Goal: Task Accomplishment & Management: Use online tool/utility

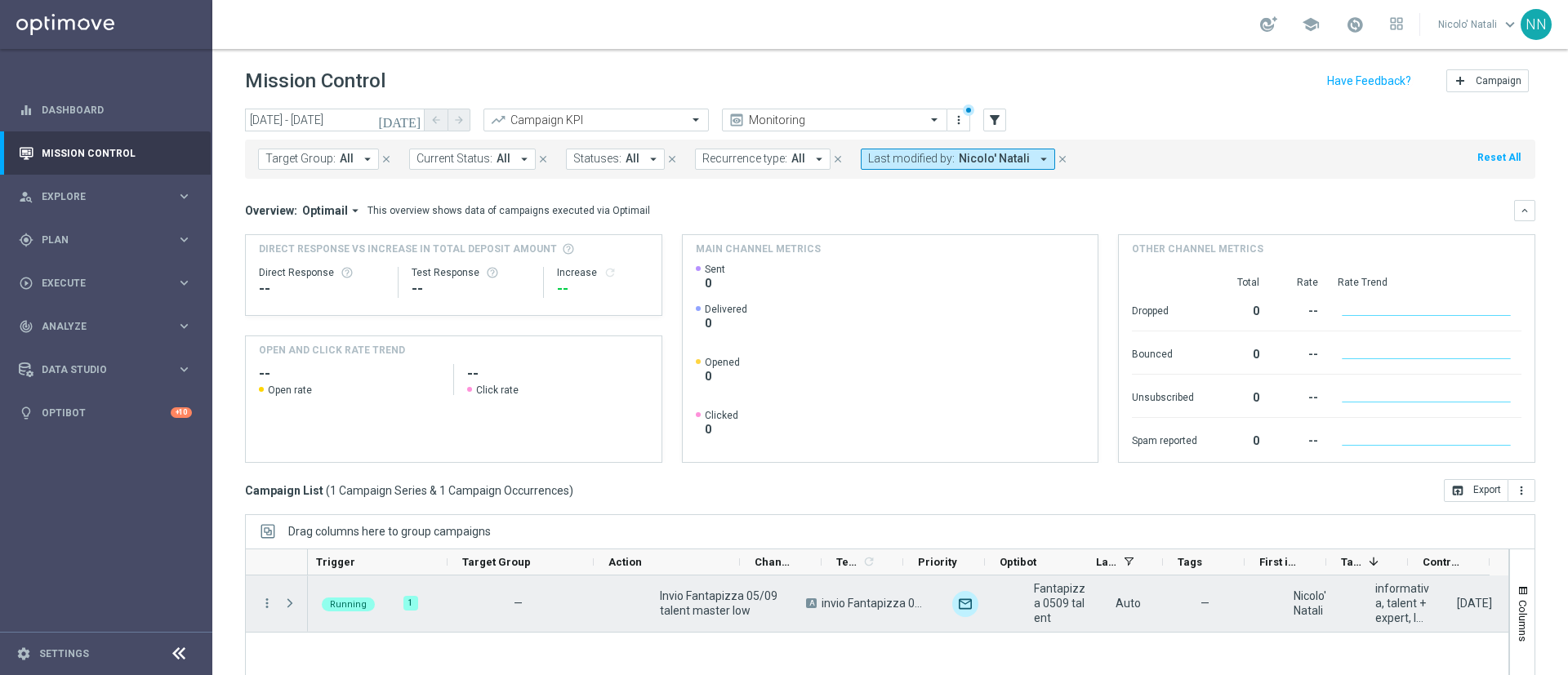
scroll to position [0, 196]
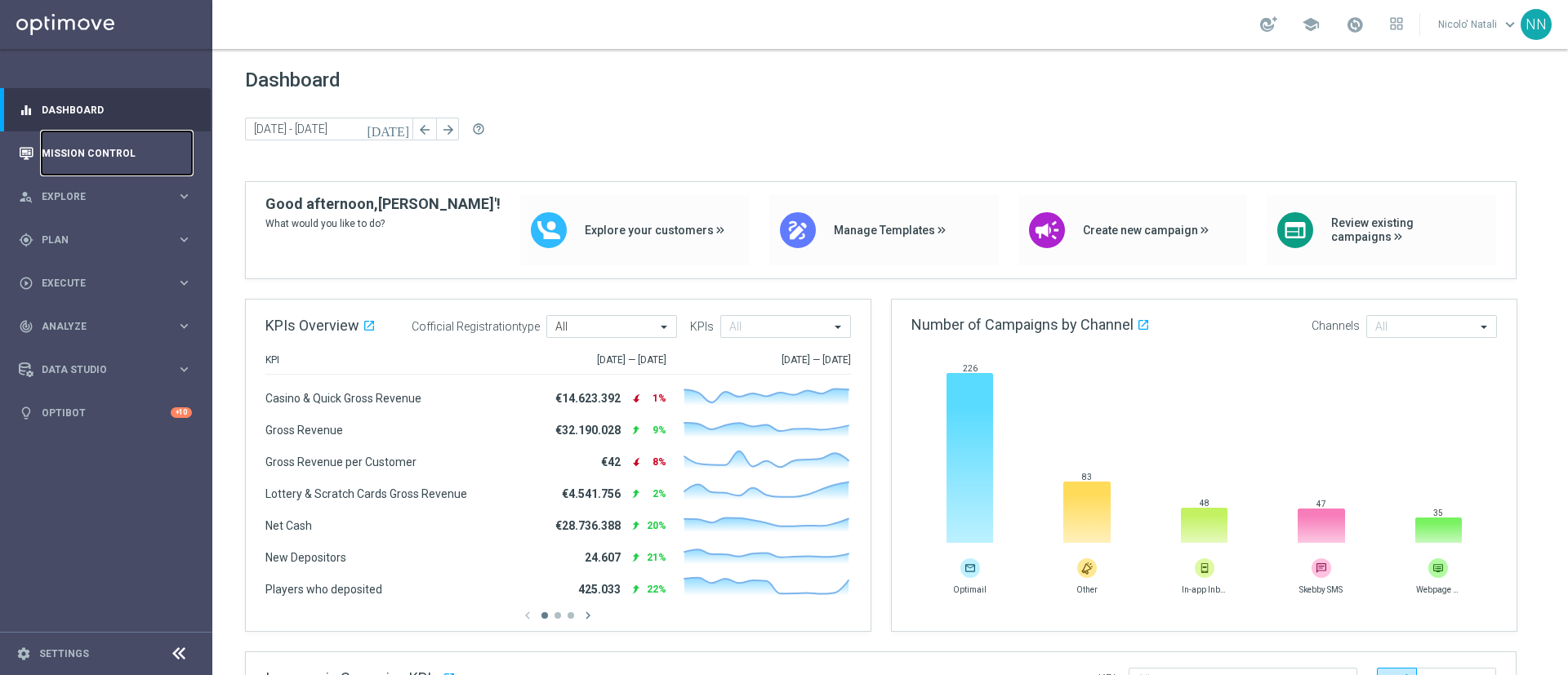
click at [90, 140] on link "Mission Control" at bounding box center [117, 154] width 151 height 44
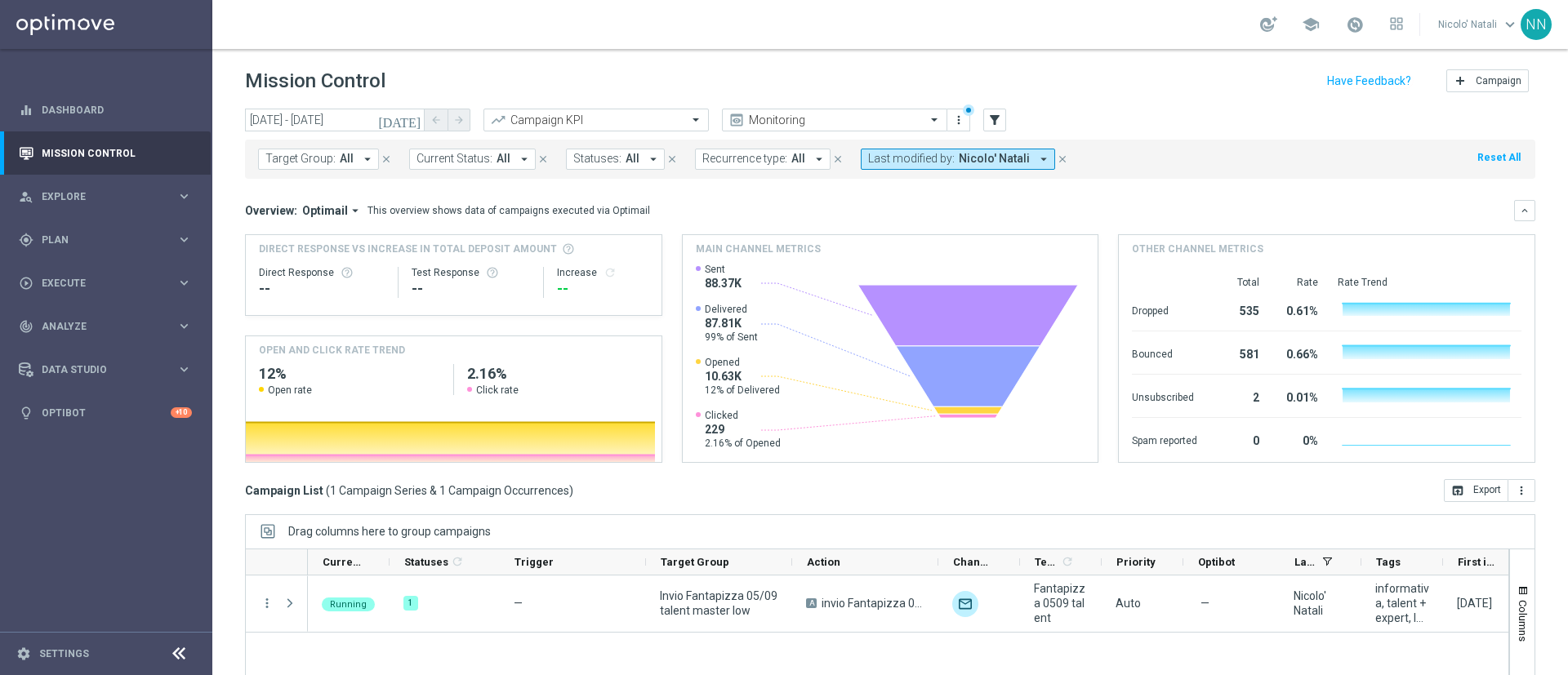
click at [897, 152] on span "Last modified by:" at bounding box center [910, 159] width 86 height 14
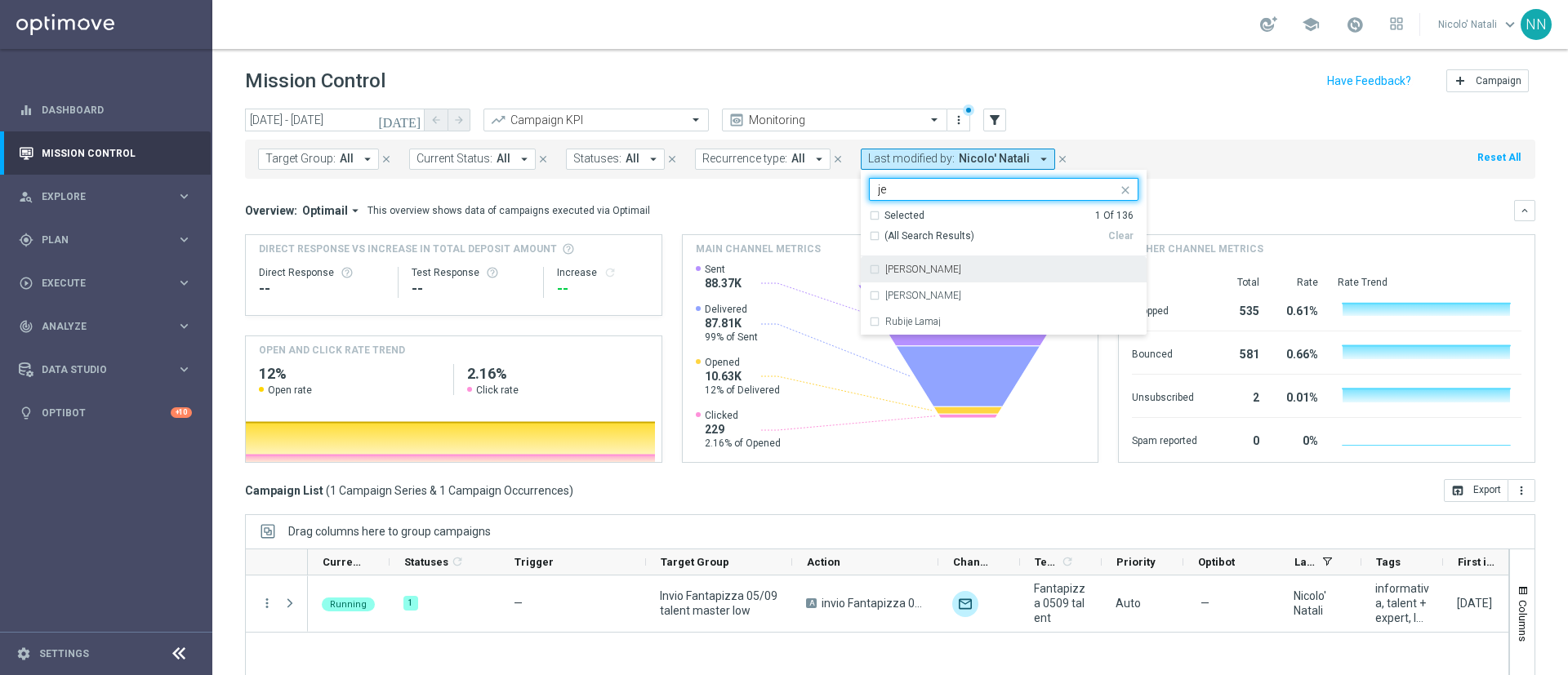
click at [916, 261] on div "[PERSON_NAME]" at bounding box center [1004, 270] width 270 height 26
type input "je"
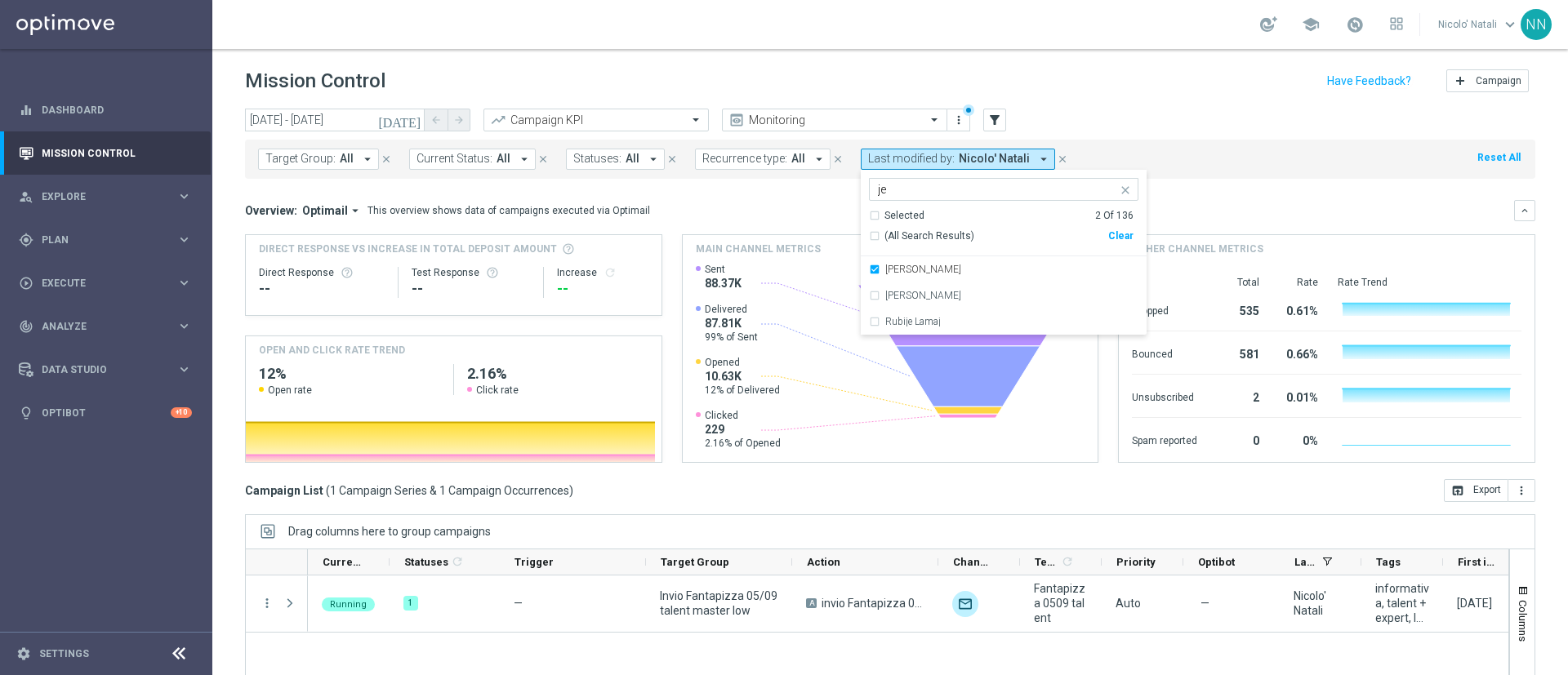
click at [1148, 205] on div "Overview: Optimail arrow_drop_down This overview shows data of campaigns execut…" at bounding box center [880, 210] width 1269 height 15
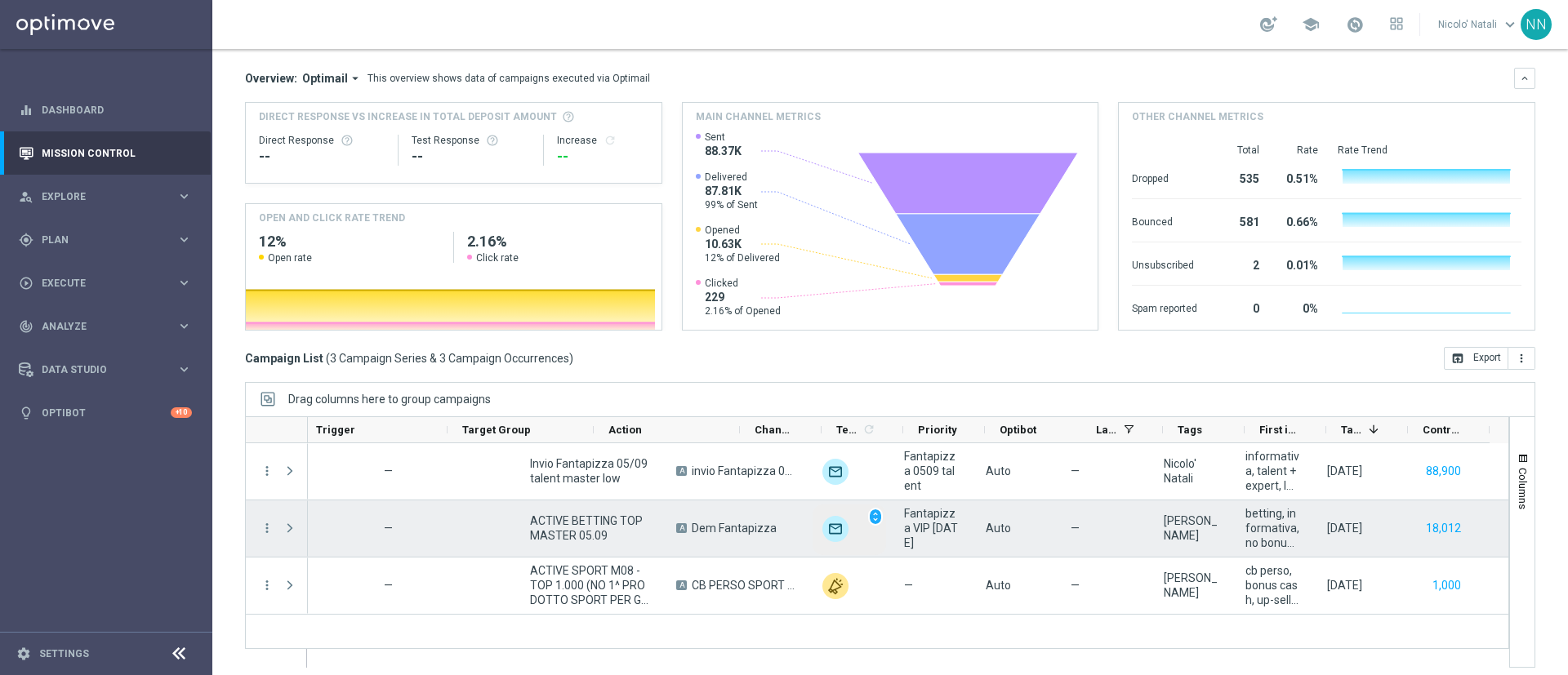
scroll to position [0, 196]
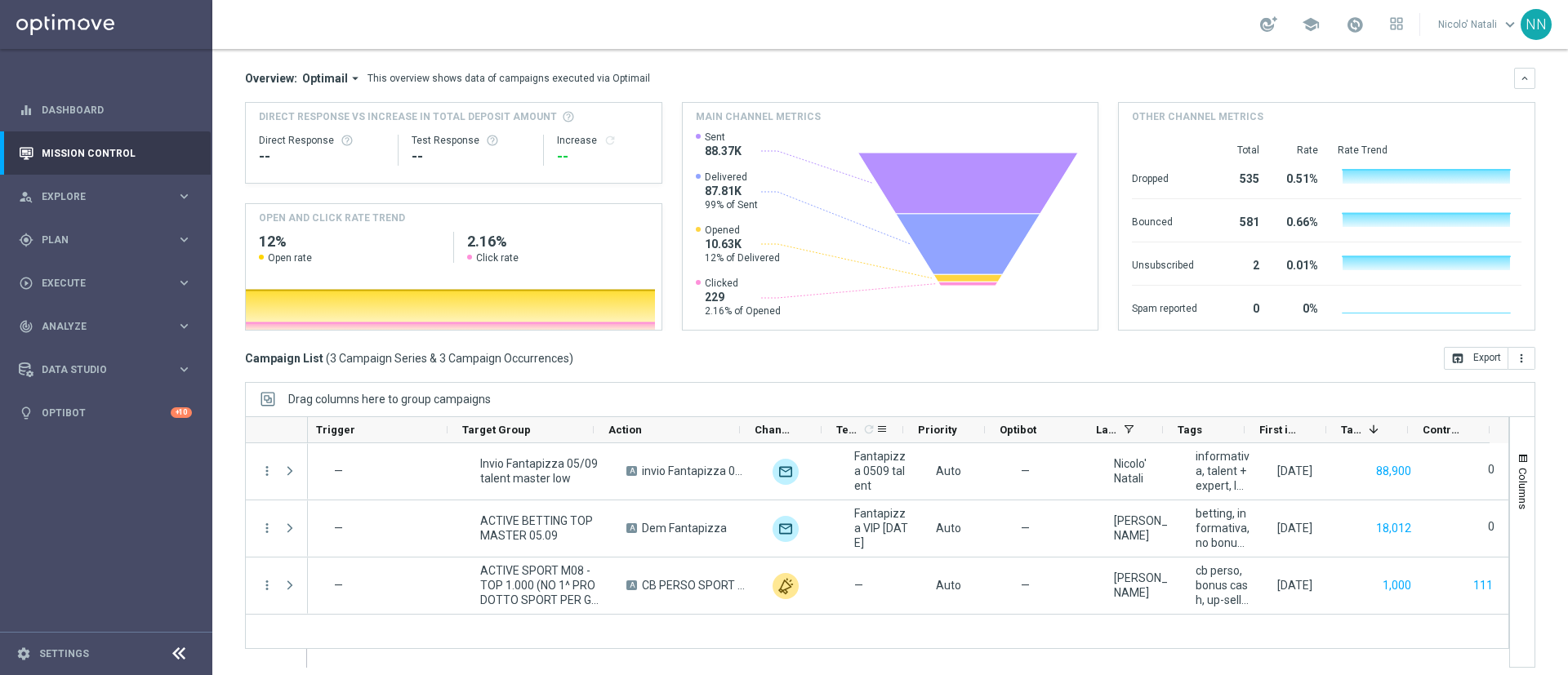
click at [856, 432] on span "Templates" at bounding box center [848, 429] width 24 height 12
click at [856, 432] on span at bounding box center [853, 429] width 13 height 13
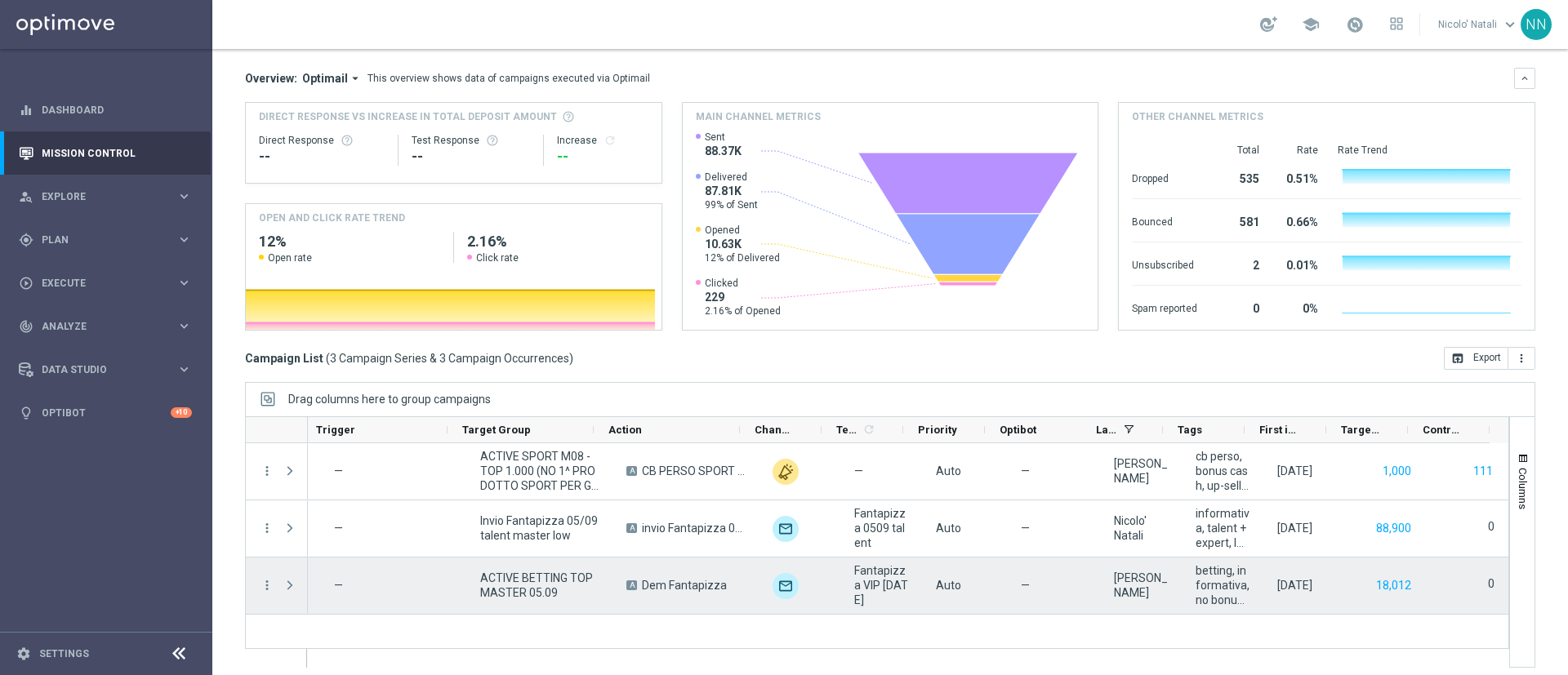
click at [867, 582] on span "Fantapizza VIP [DATE]" at bounding box center [881, 585] width 54 height 44
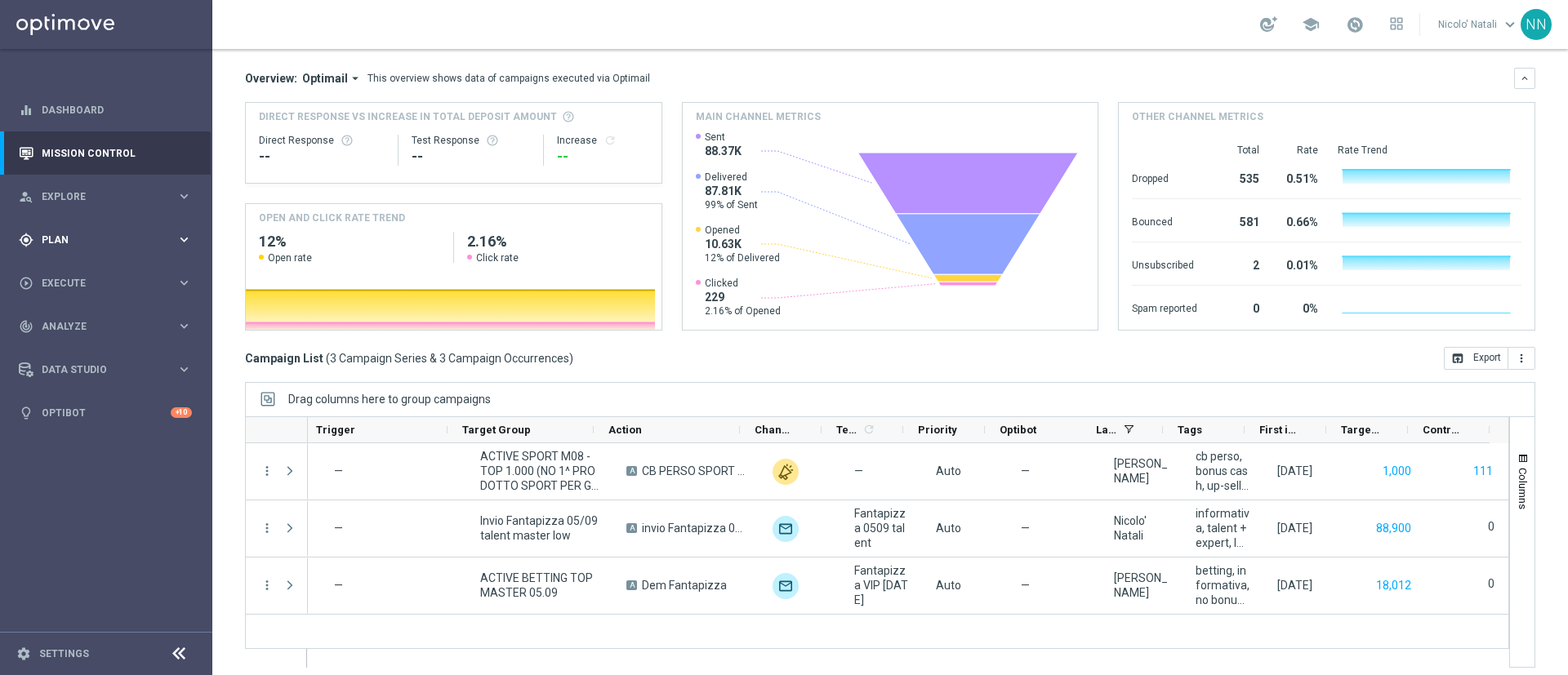
click at [111, 235] on span "Plan" at bounding box center [109, 240] width 135 height 10
click at [80, 325] on span "Templates" at bounding box center [102, 322] width 117 height 10
click at [78, 354] on div "Optimail" at bounding box center [130, 347] width 160 height 25
click at [77, 354] on div "Optimail" at bounding box center [130, 347] width 160 height 25
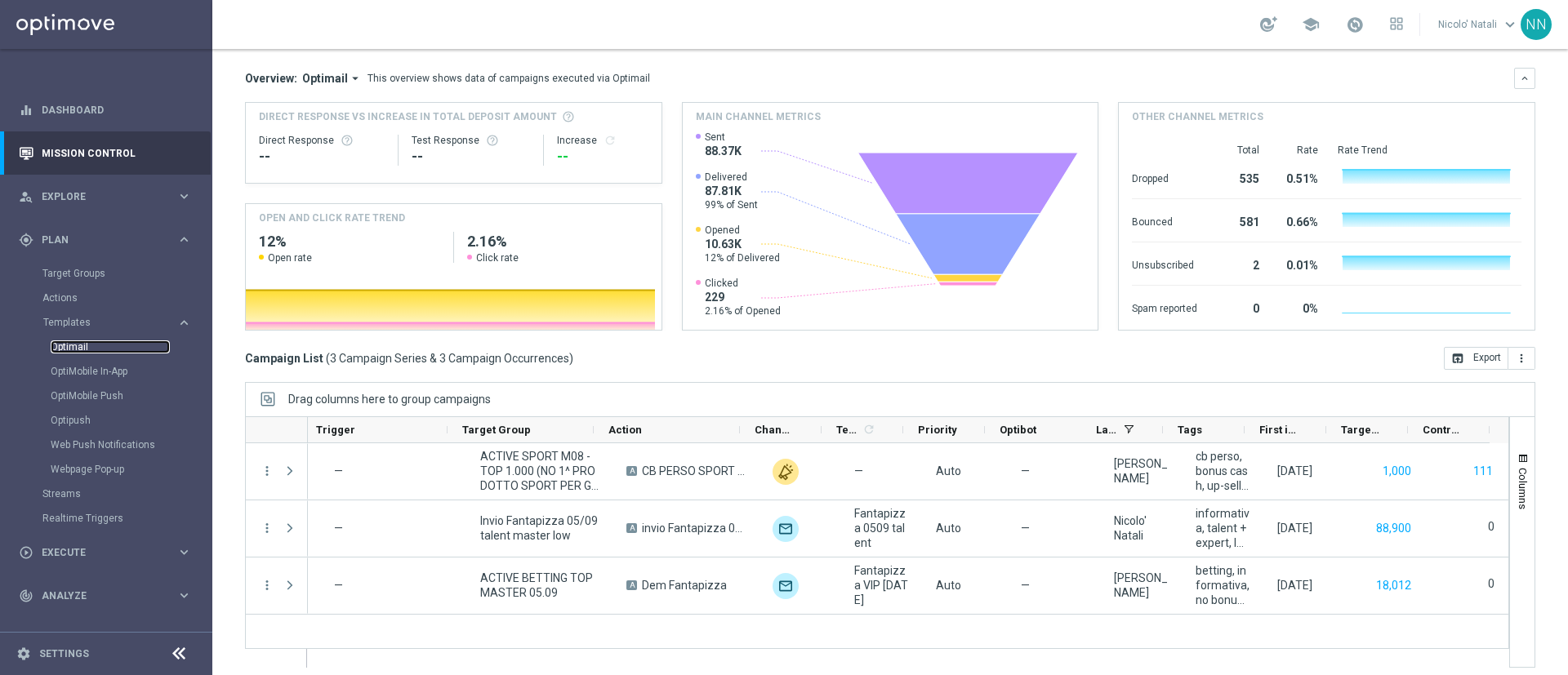
click at [77, 351] on link "Optimail" at bounding box center [110, 346] width 119 height 13
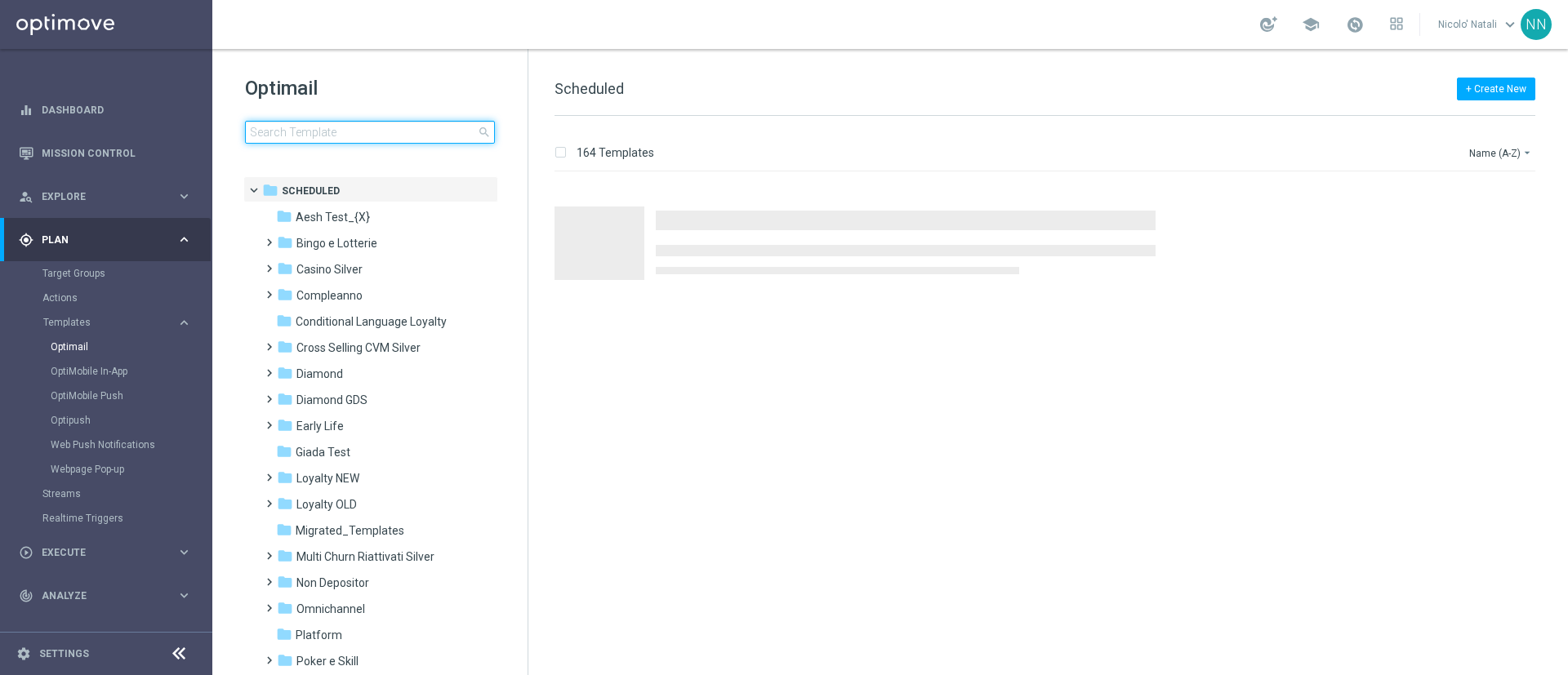
click at [313, 126] on input at bounding box center [370, 132] width 250 height 23
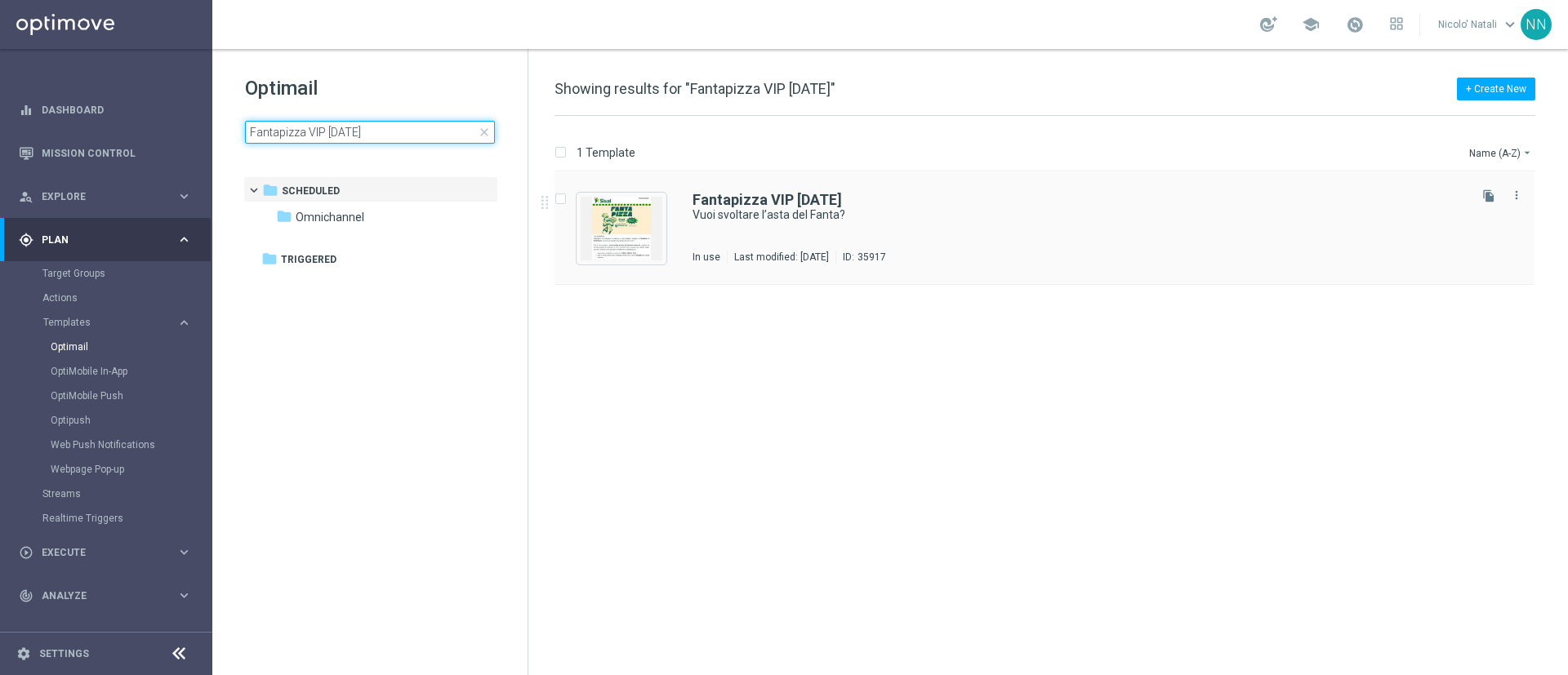
type input "Fantapizza VIP [DATE]"
click at [679, 223] on div "Fantapizza VIP [DATE] Vuoi svoltare l’asta del Fanta? In use Last modified: [DA…" at bounding box center [1043, 229] width 979 height 113
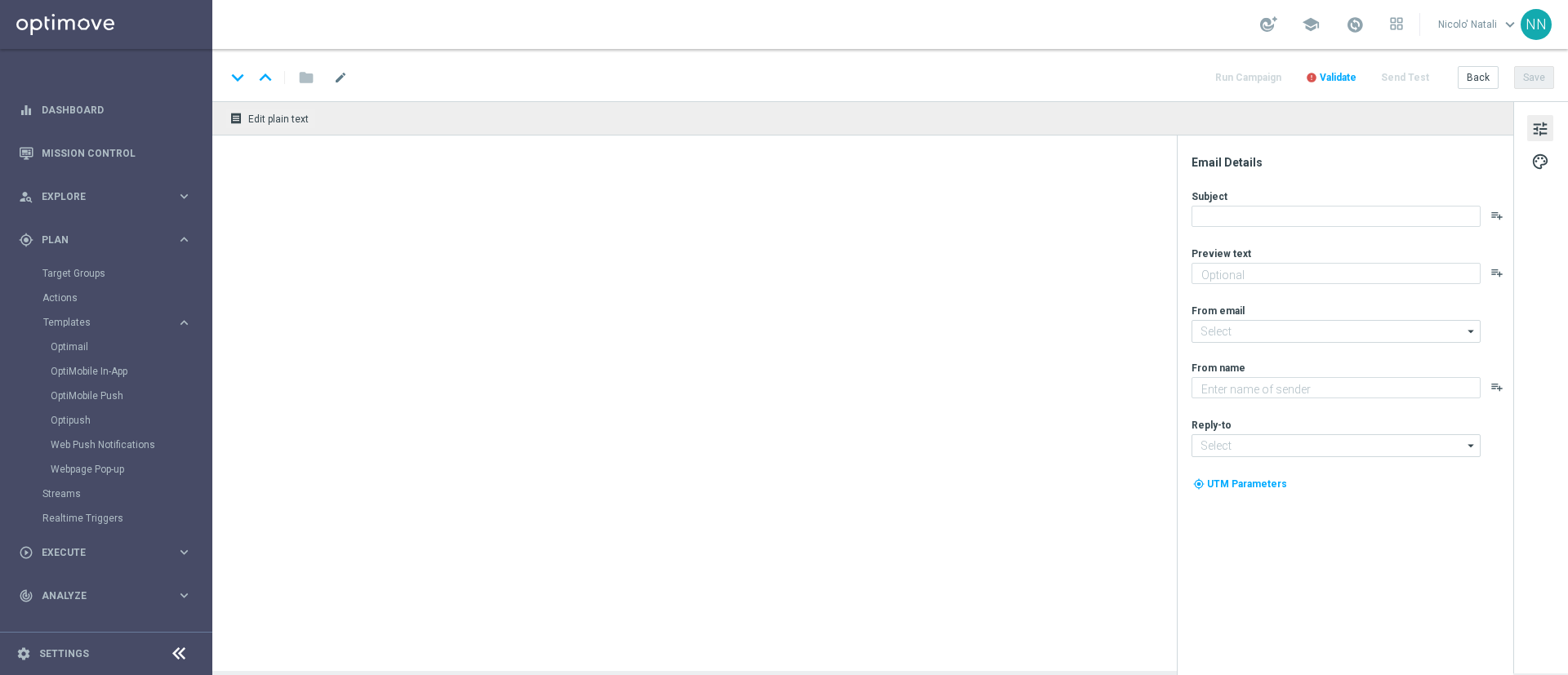
type textarea "Scopri la Fantapizza di SisalTipster!"
type input "[EMAIL_ADDRESS][DOMAIN_NAME]"
type textarea "Sisal"
type input "[EMAIL_ADDRESS][DOMAIN_NAME]"
